Goal: Information Seeking & Learning: Check status

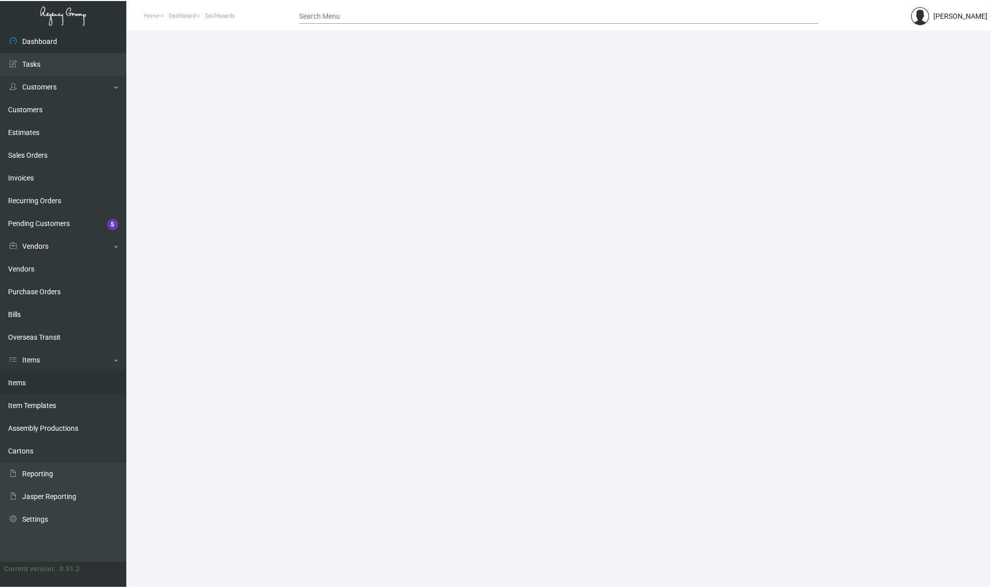
click at [41, 385] on link "Items" at bounding box center [63, 383] width 126 height 23
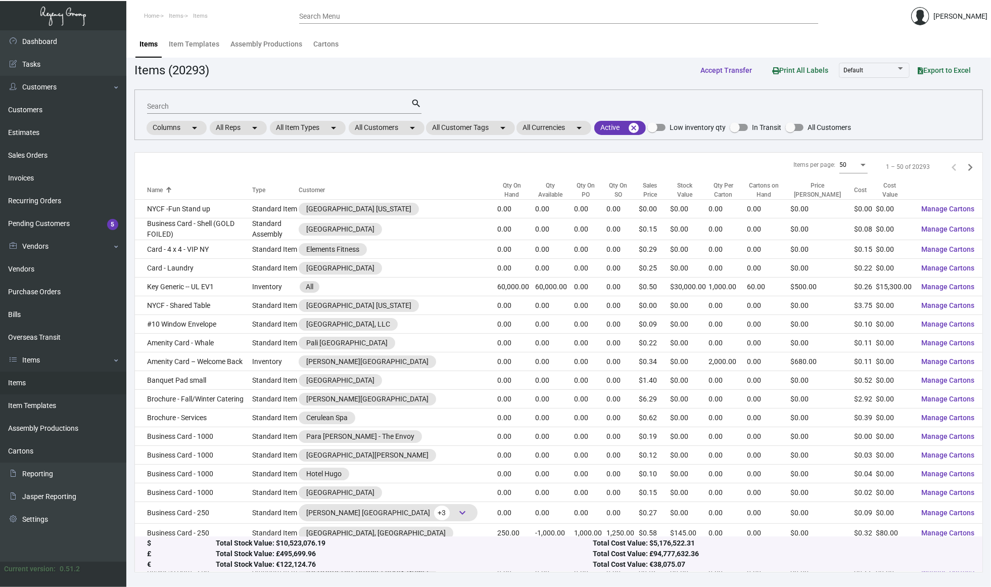
click at [289, 103] on input "Search" at bounding box center [279, 107] width 264 height 8
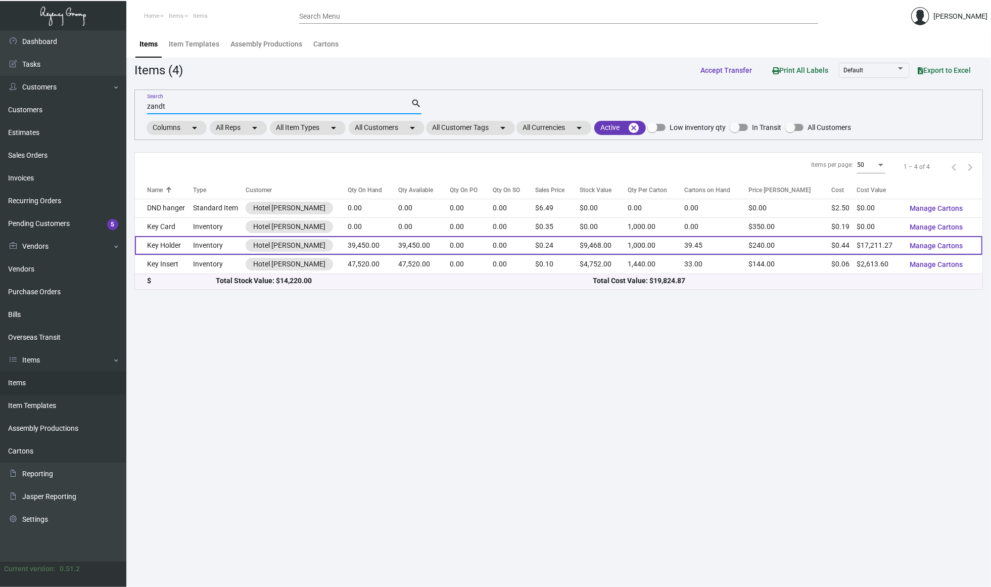
type input "zandt"
click at [187, 245] on td "Key Holder" at bounding box center [164, 245] width 58 height 19
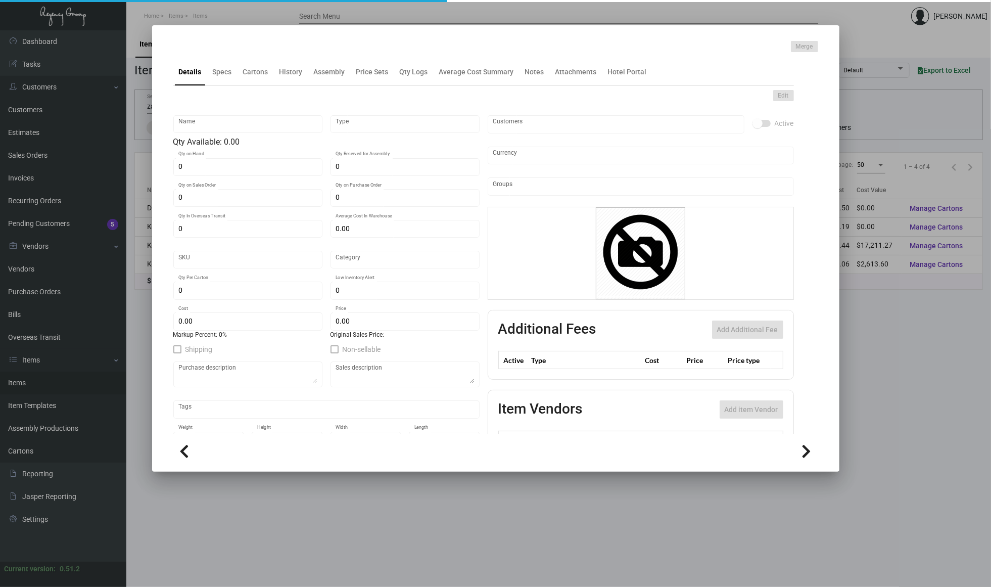
type input "Key Holder"
type input "Inventory"
type input "39,450"
type input "$ 0.43628"
type input "Standard"
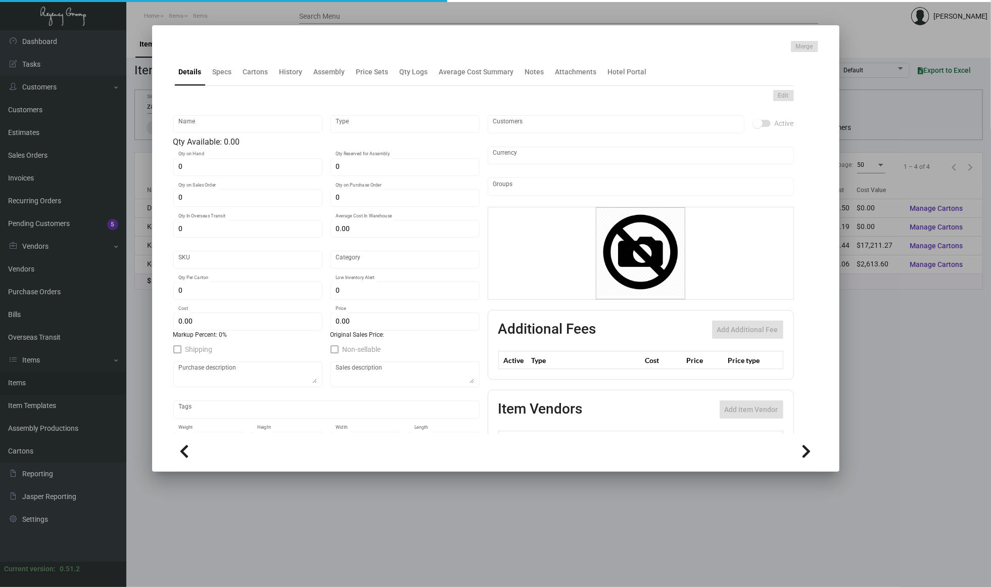
type input "1,000"
type input "$ 0.43628"
type input "$ 0.24"
checkbox input "true"
type input "United States Dollar $"
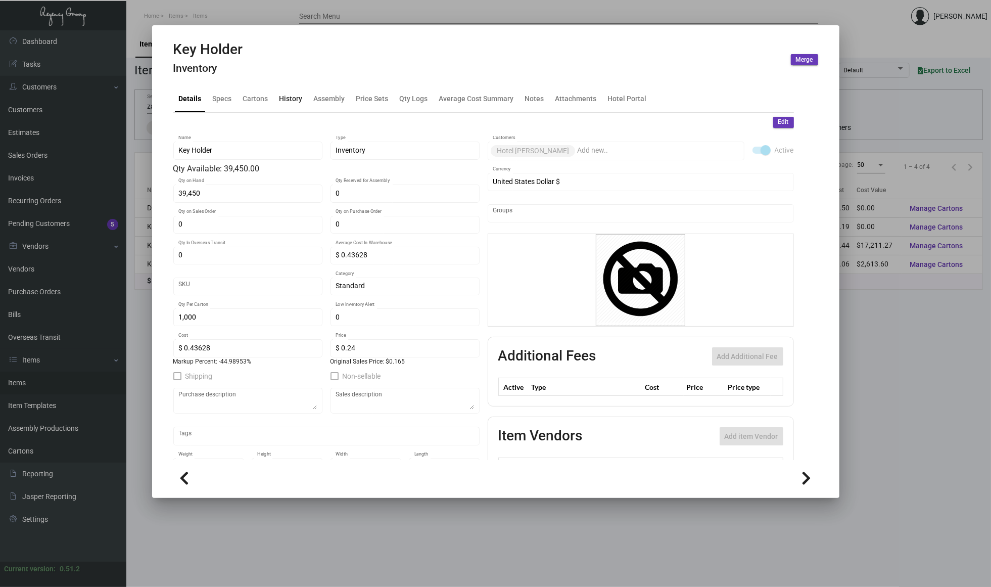
click at [286, 89] on div "History" at bounding box center [290, 98] width 31 height 24
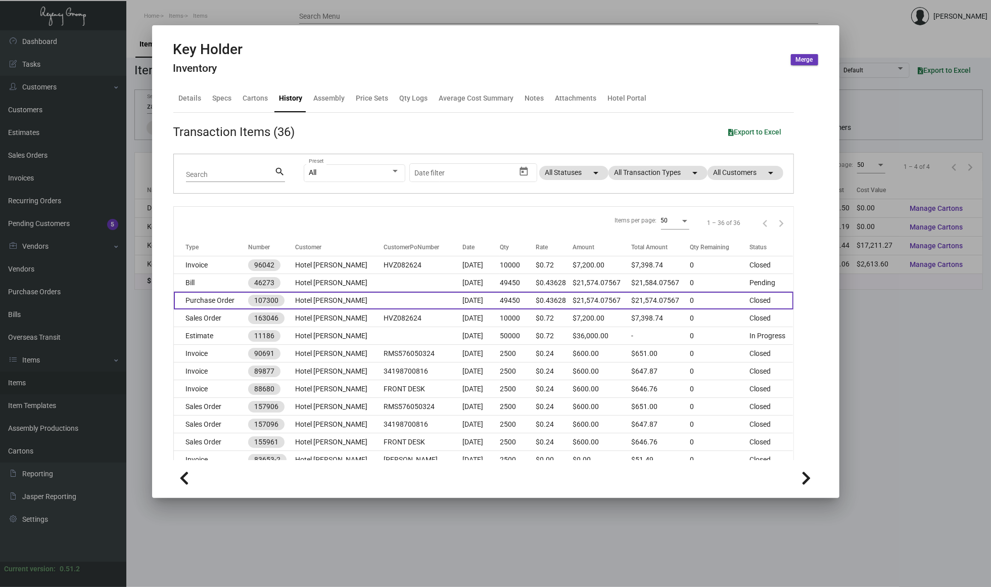
click at [384, 298] on td at bounding box center [423, 301] width 79 height 18
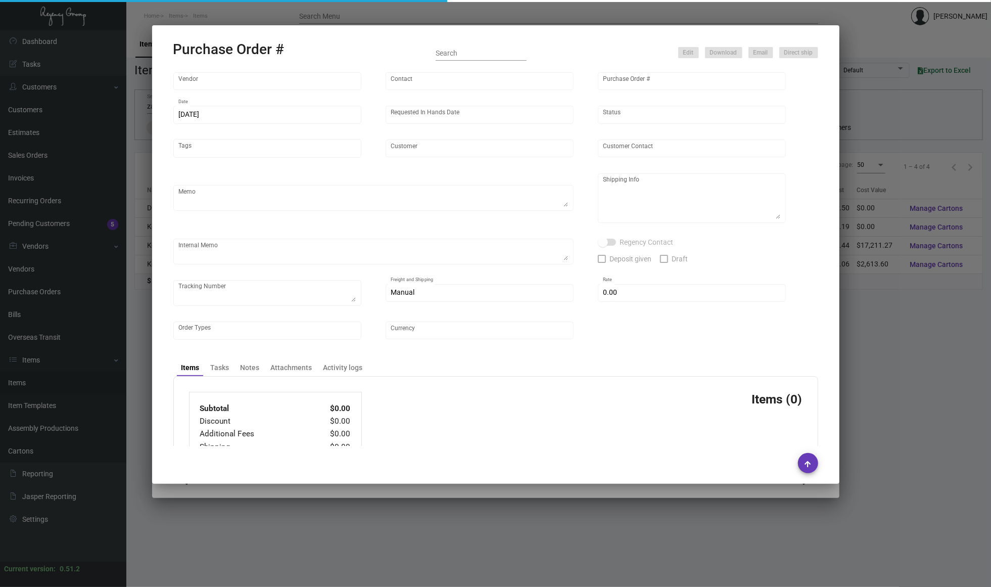
type input "Team Concept"
type input "[PERSON_NAME]"
type input "107300"
type input "[DATE]"
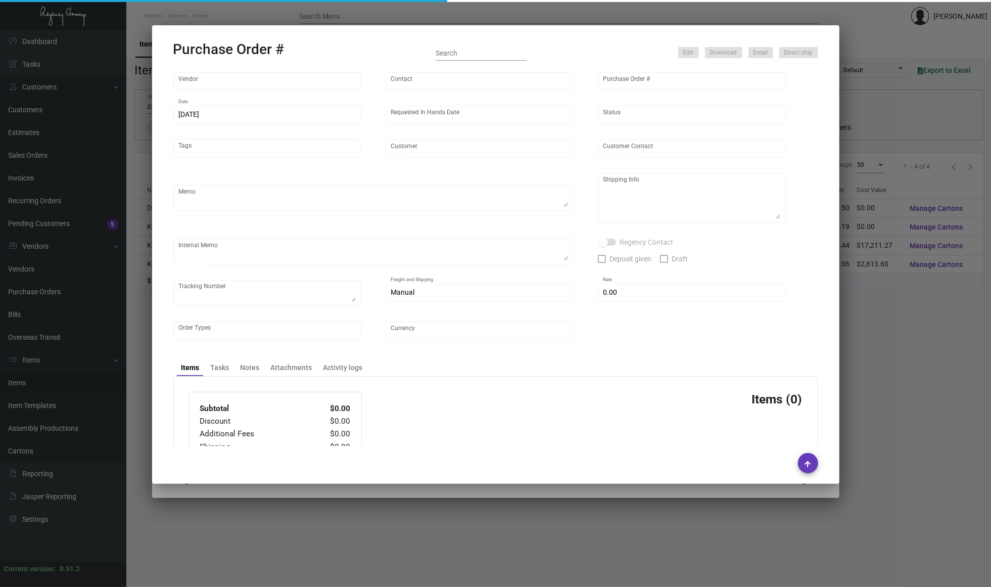
type input "Hotel [PERSON_NAME]"
type textarea "PLEASE SEND PDF PROOFS TO OUR ART TEAM ; [EMAIL_ADDRESS][DOMAIN_NAME] WITH ME I…"
type textarea "Split Shipping - See below: 10K DIRECT TO HOTEL: [GEOGRAPHIC_DATA][PERSON_NAME]…"
type textarea "9.10 - Proofs sent over; APPROVED. // Estimated ship date set for 9/24. 10,000 …"
type input "$ 0.00"
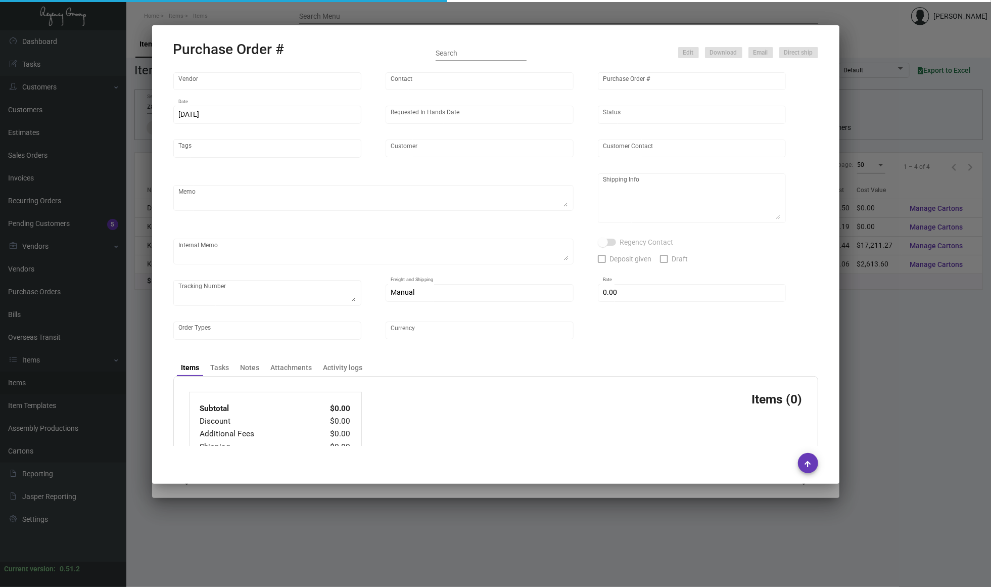
type input "United States Dollar $"
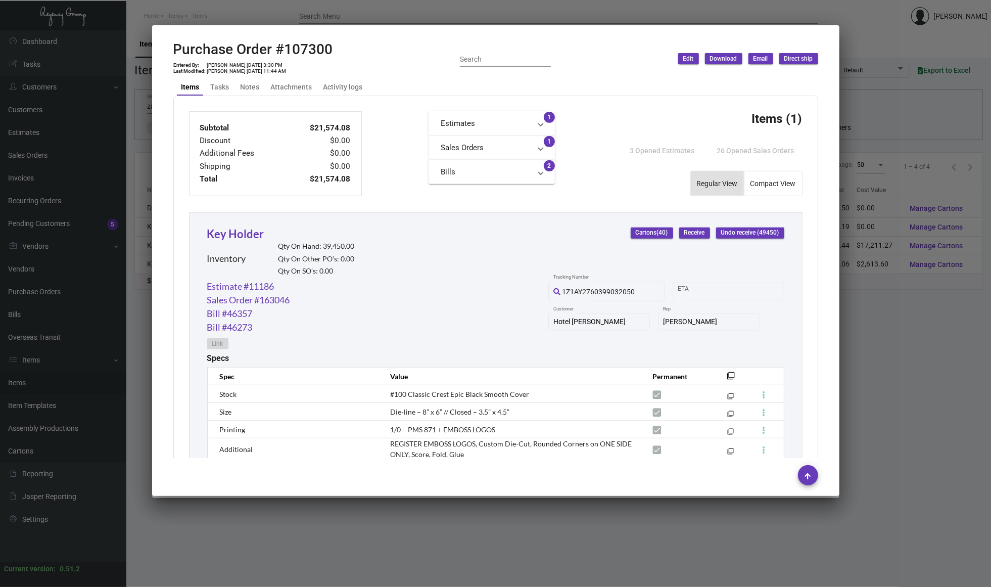
scroll to position [469, 0]
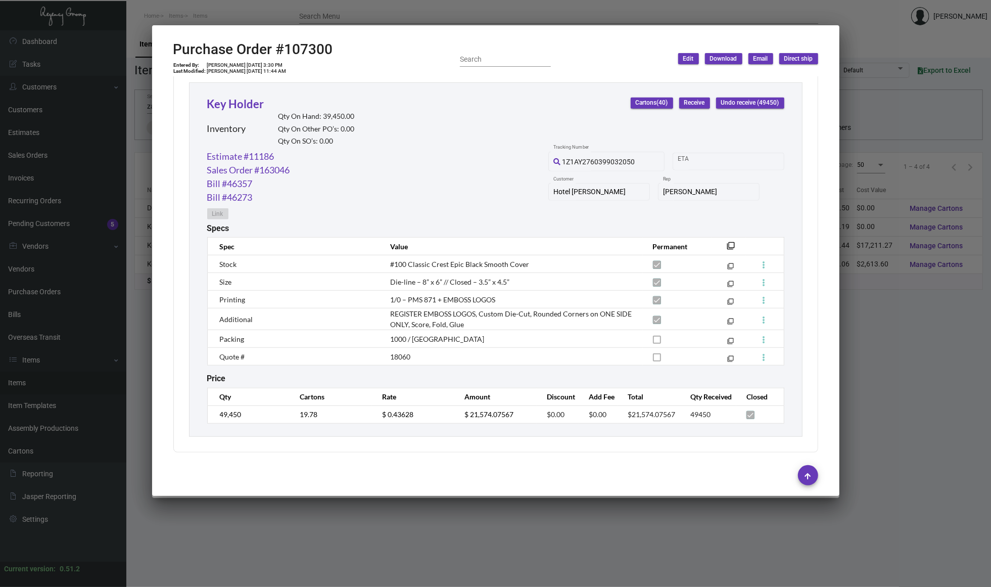
click at [327, 542] on div at bounding box center [495, 293] width 991 height 587
